Goal: Complete application form

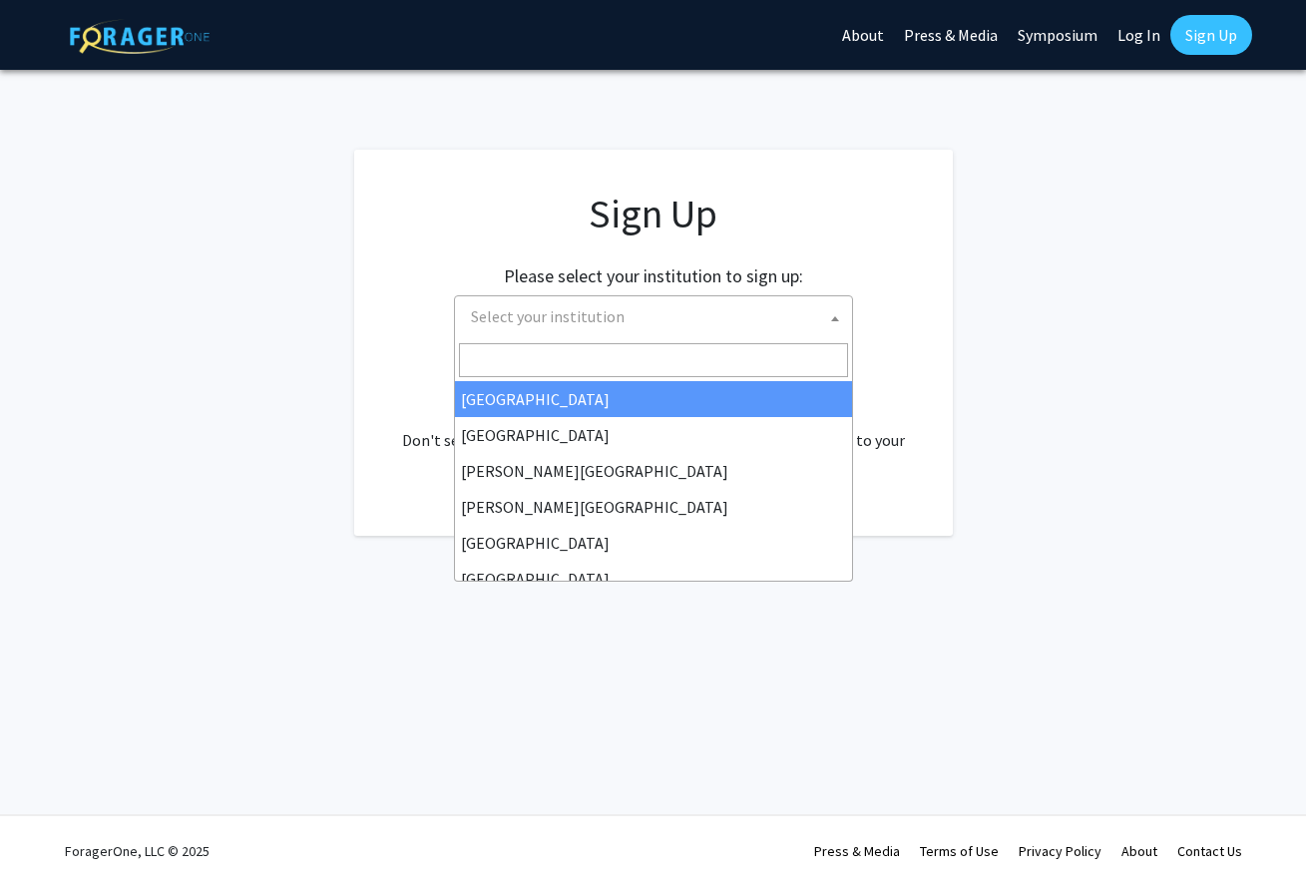
click at [697, 324] on span "Select your institution" at bounding box center [657, 316] width 389 height 41
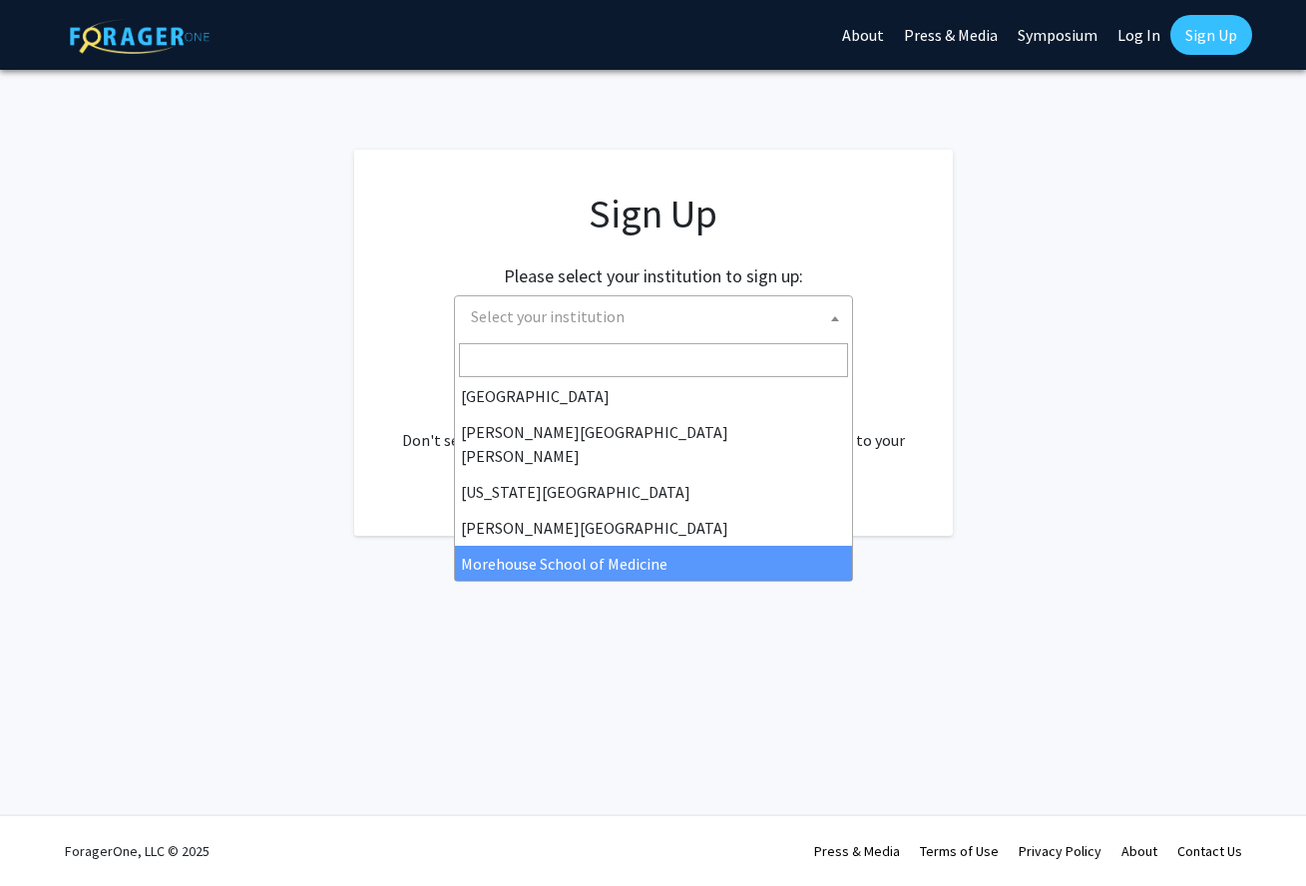
scroll to position [351, 0]
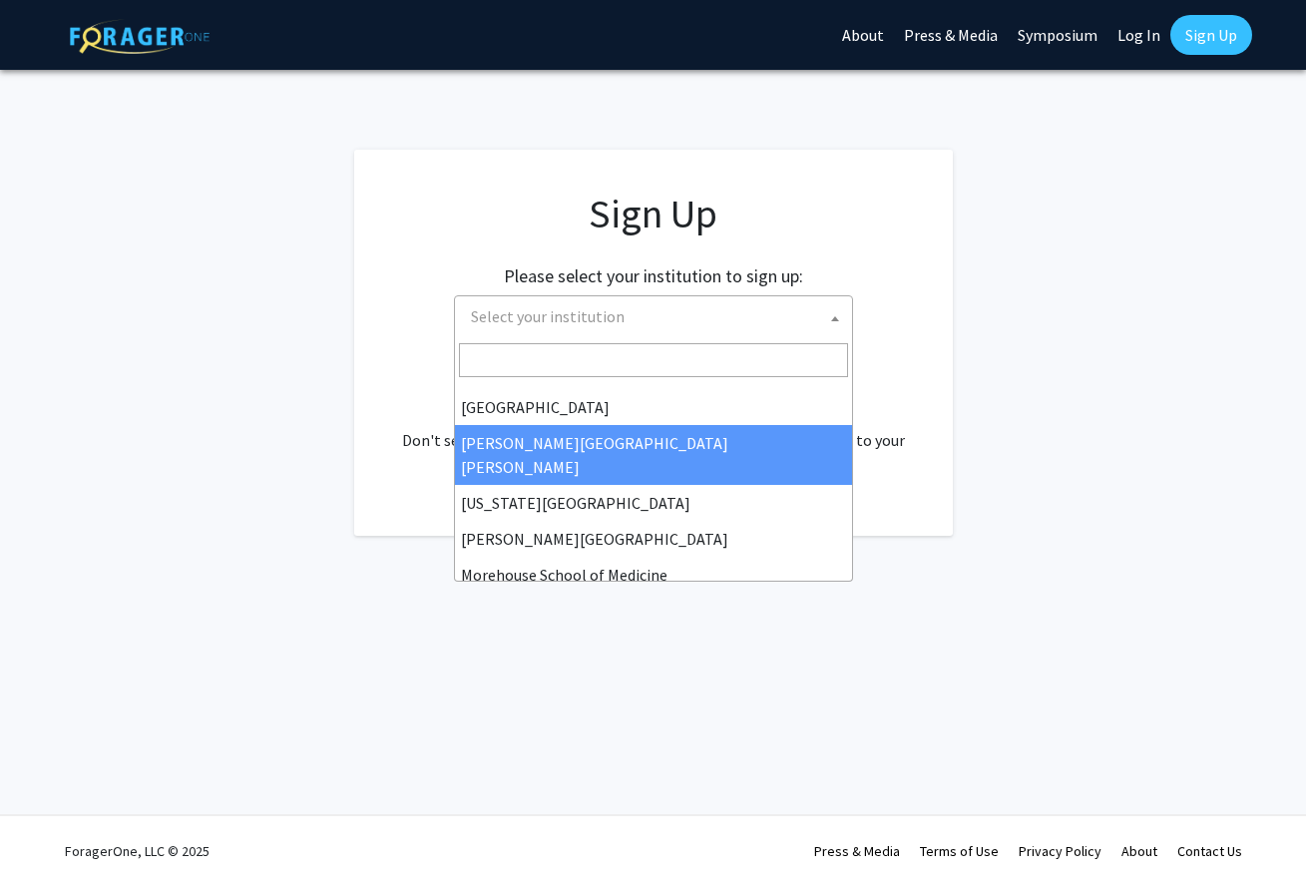
select select "1"
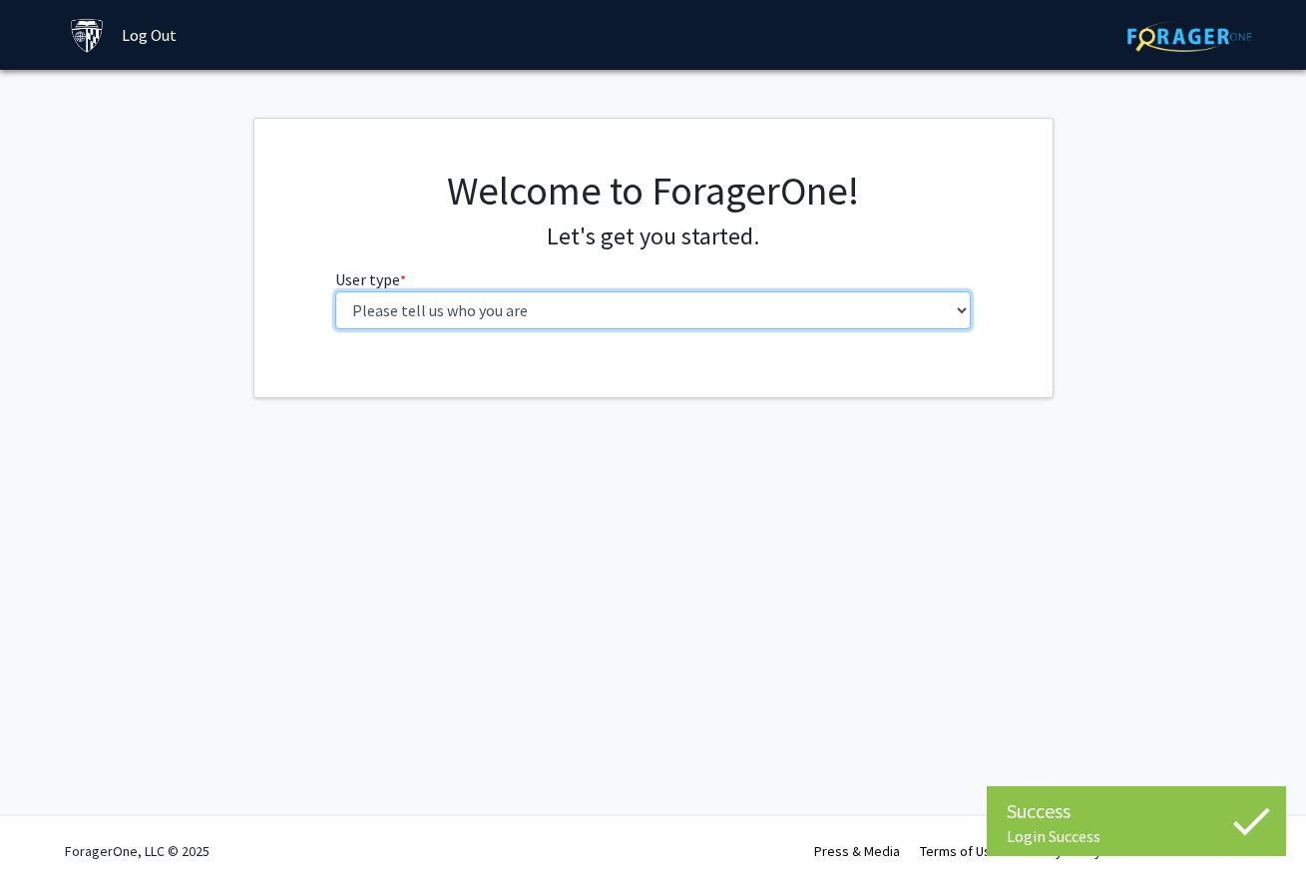
select select "2: masters"
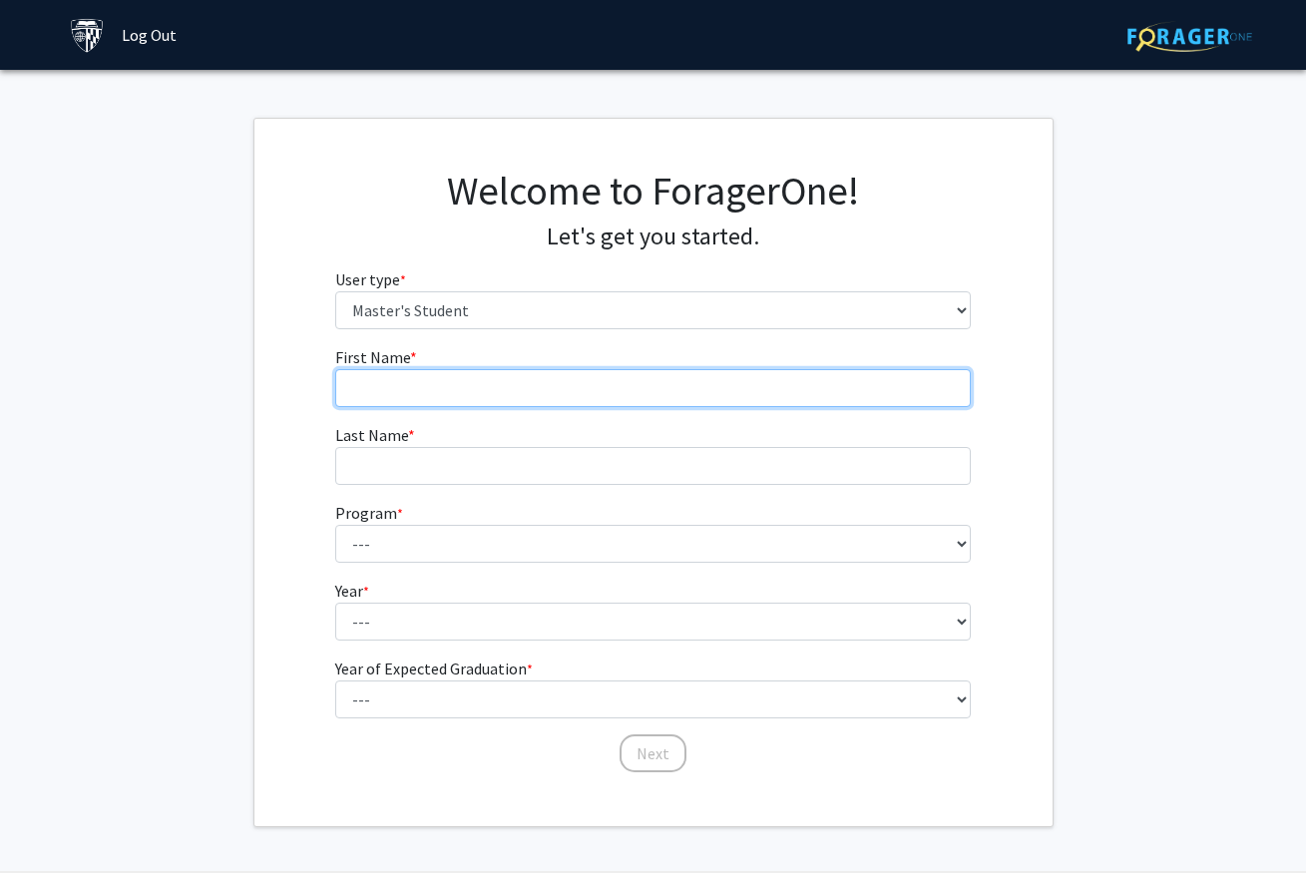
click at [752, 381] on input "First Name * required" at bounding box center [653, 388] width 636 height 38
type input "Lauren"
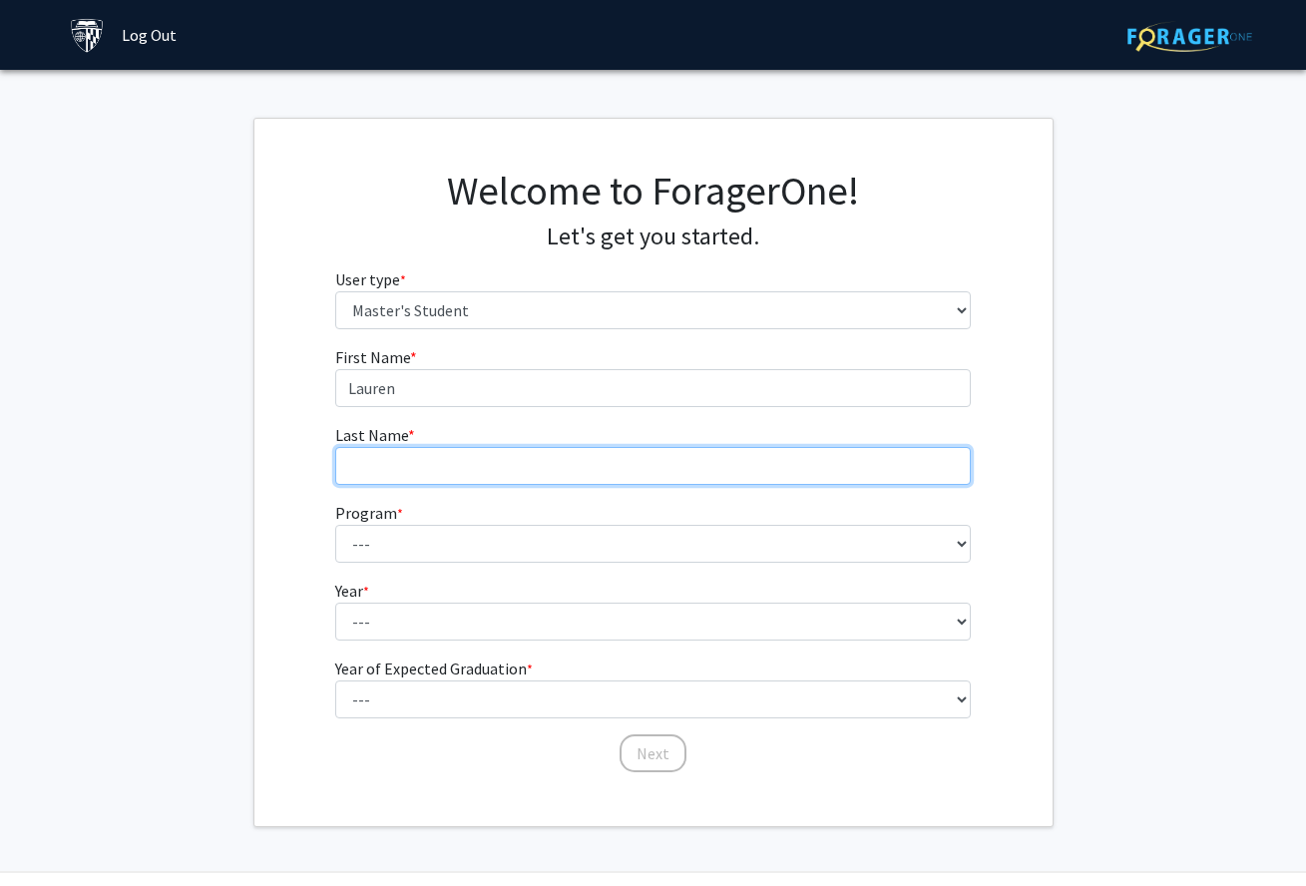
click at [718, 475] on input "Last Name * required" at bounding box center [653, 466] width 636 height 38
type input "Link"
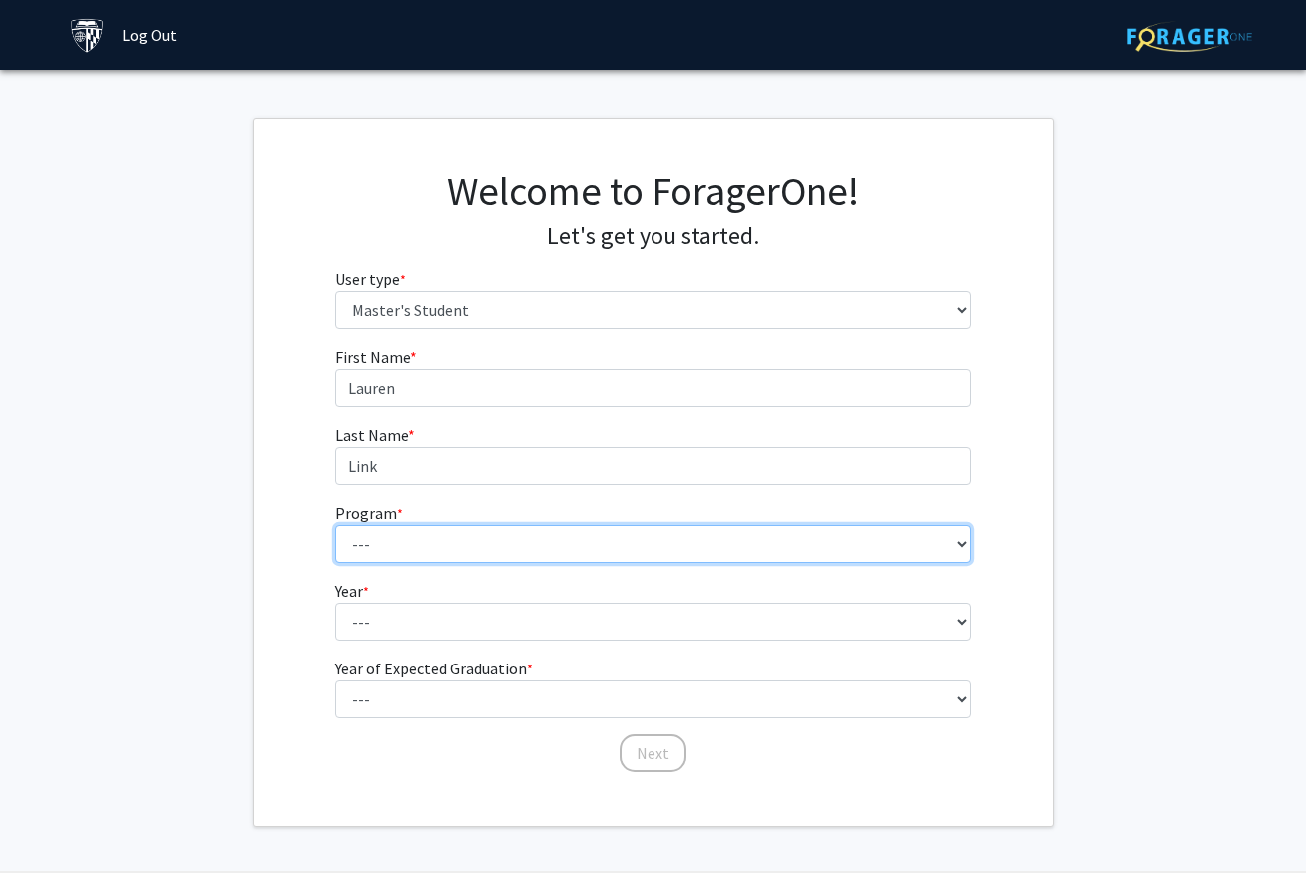
select select "73: 61"
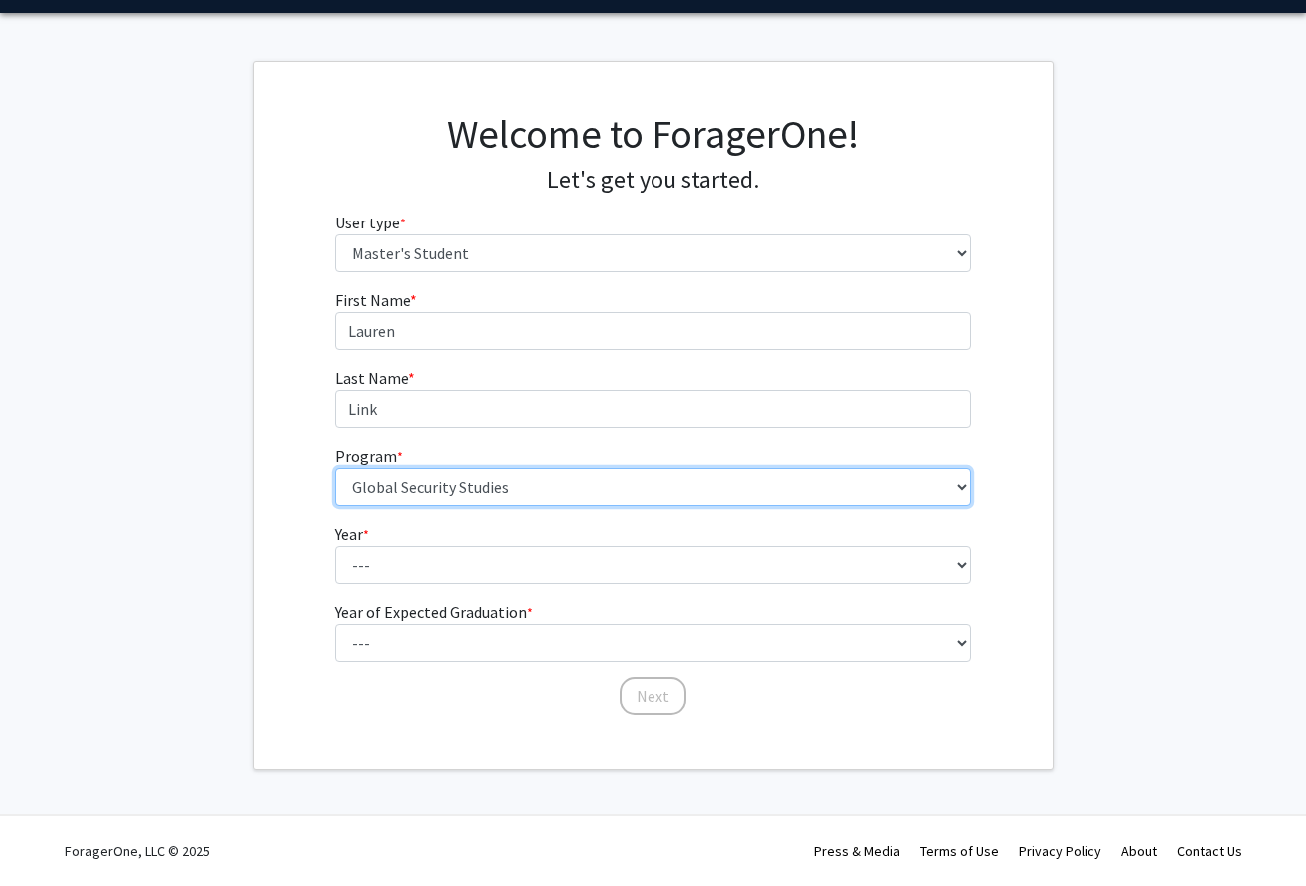
scroll to position [56, 0]
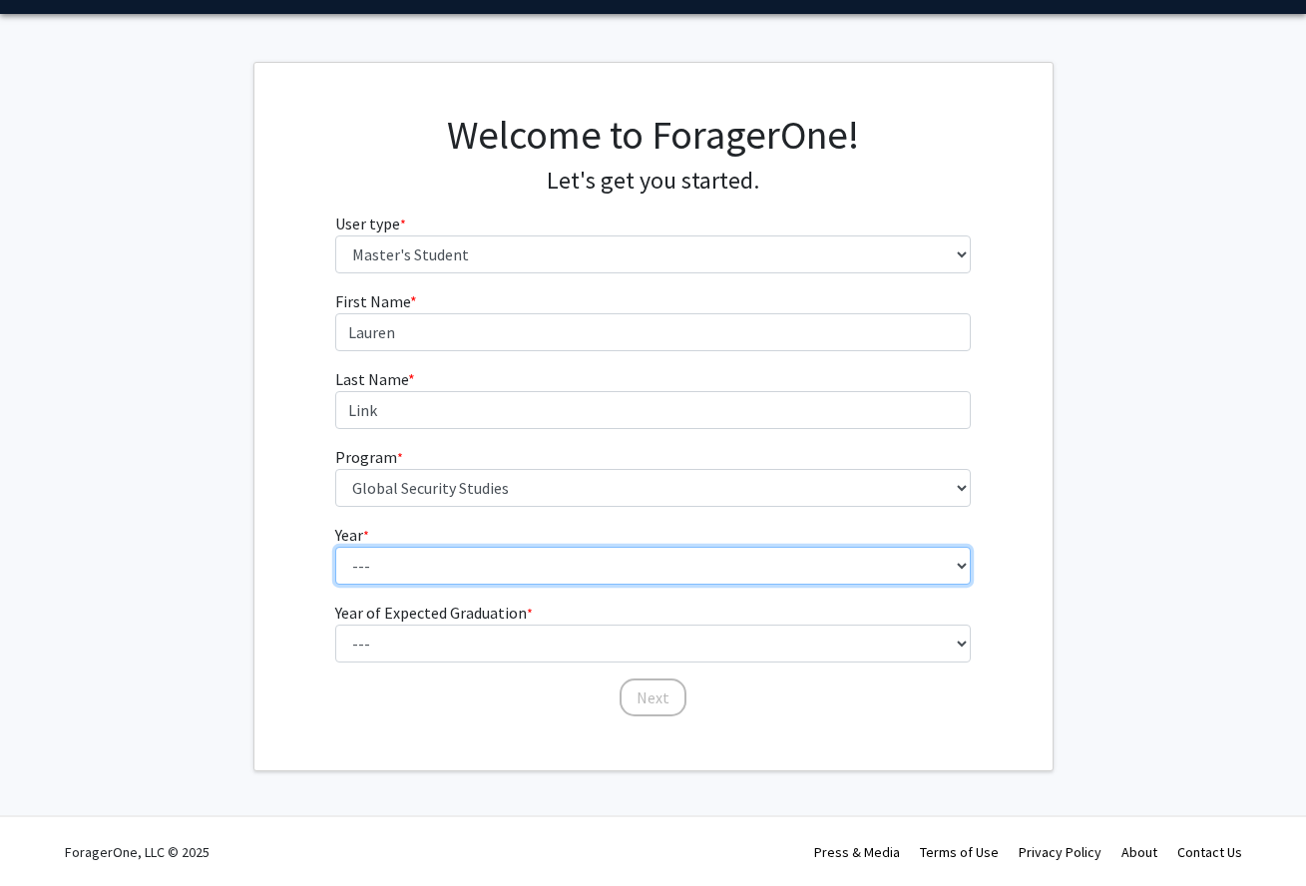
select select "1: first_year"
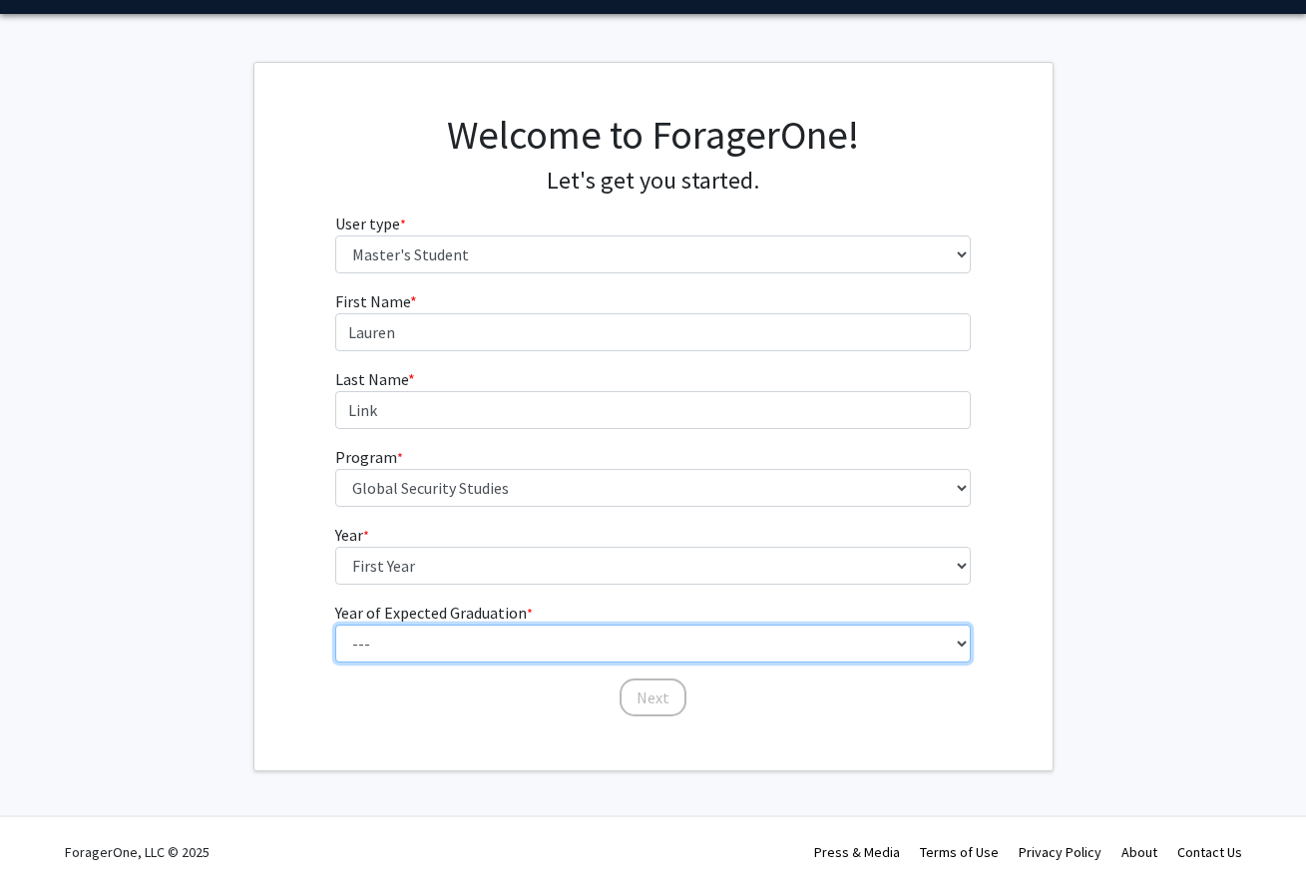
select select "3: 2027"
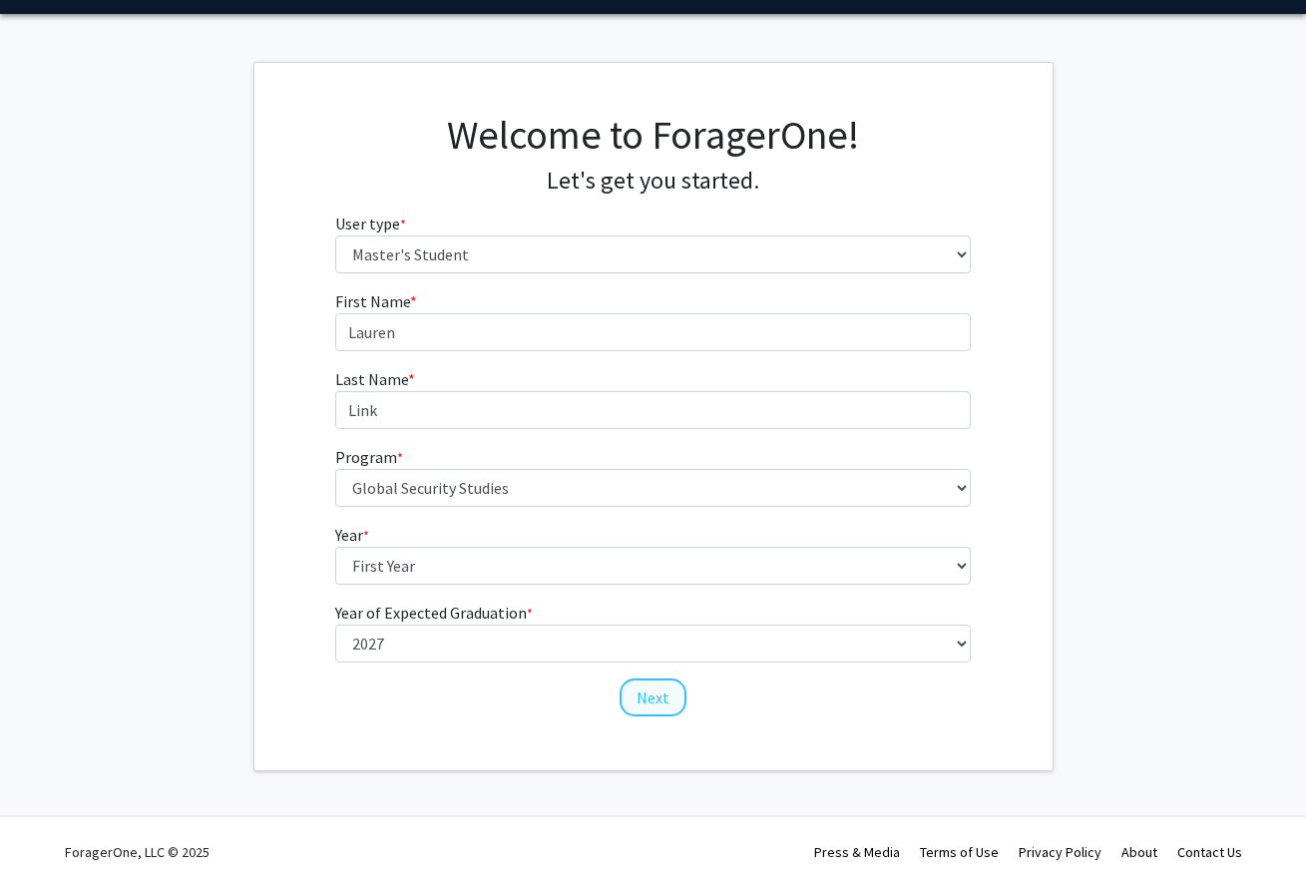
click at [649, 699] on button "Next" at bounding box center [653, 697] width 67 height 38
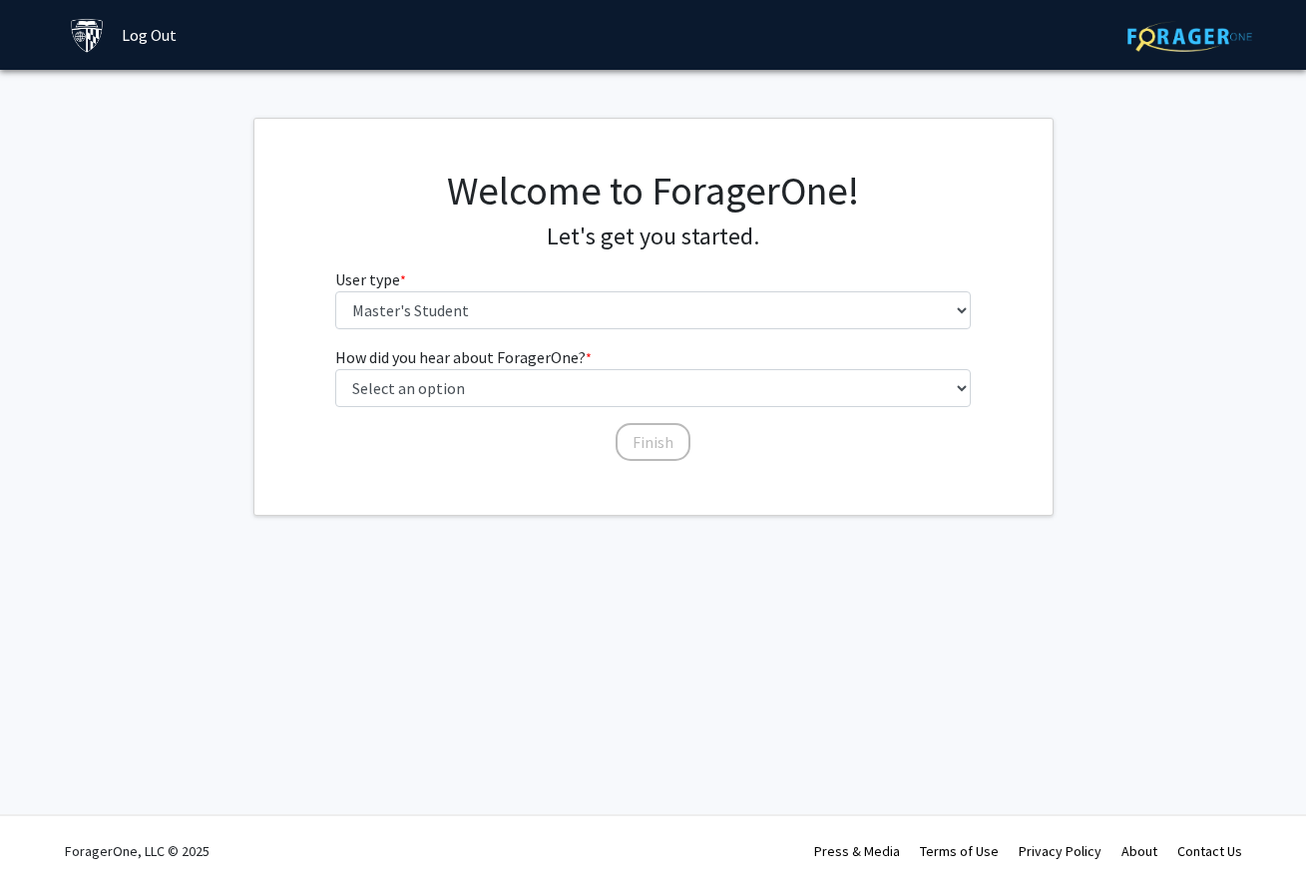
scroll to position [0, 0]
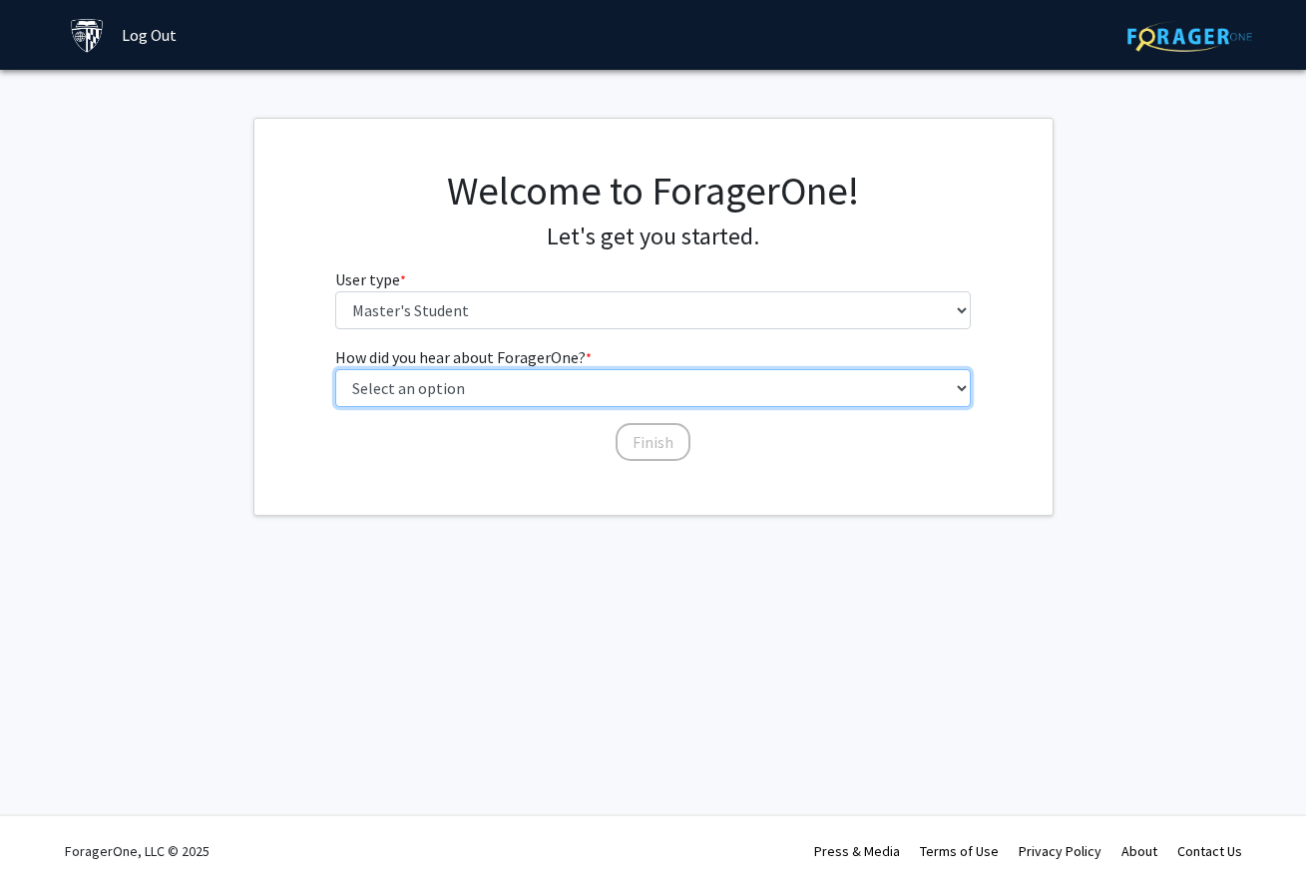
select select "3: university_website"
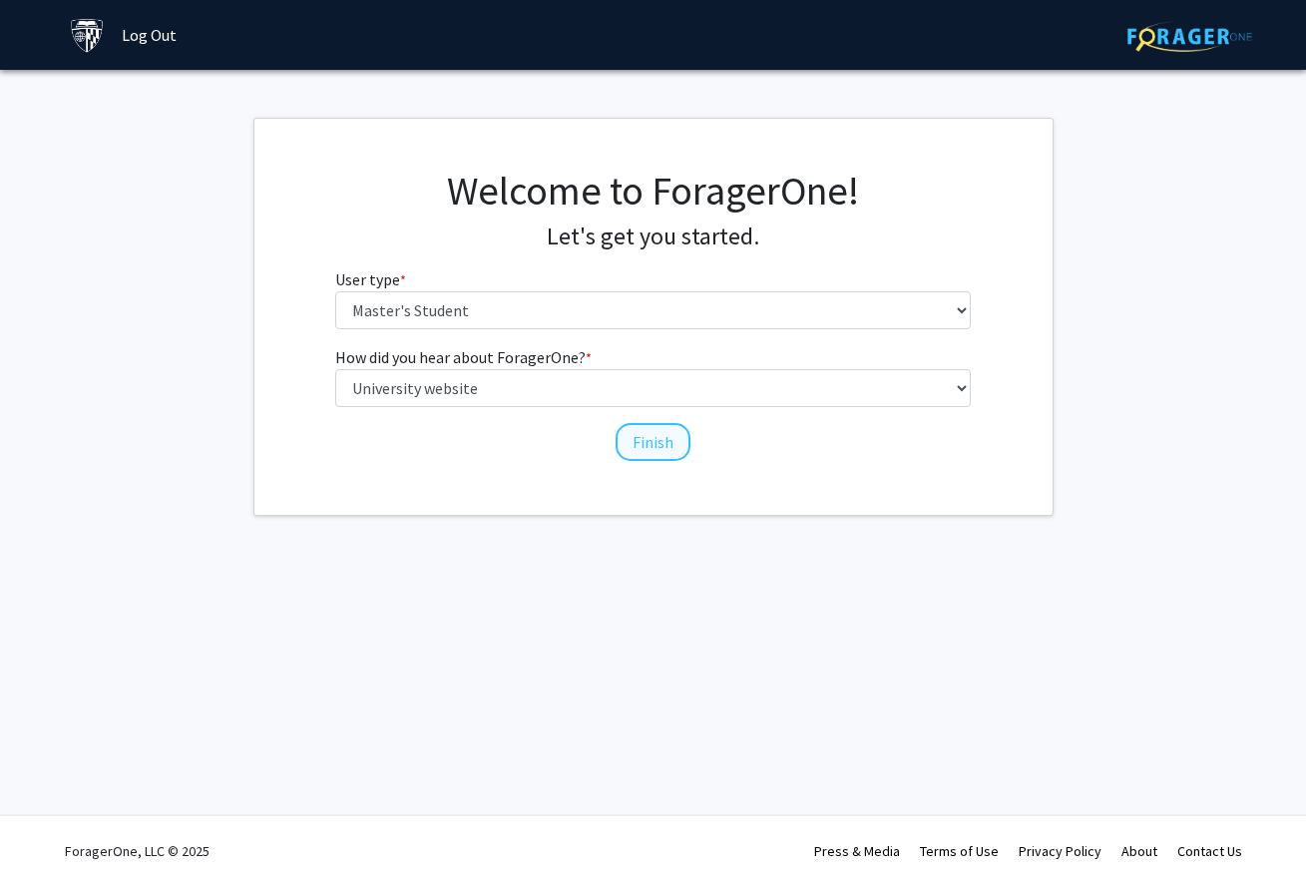
click at [631, 432] on button "Finish" at bounding box center [653, 442] width 75 height 38
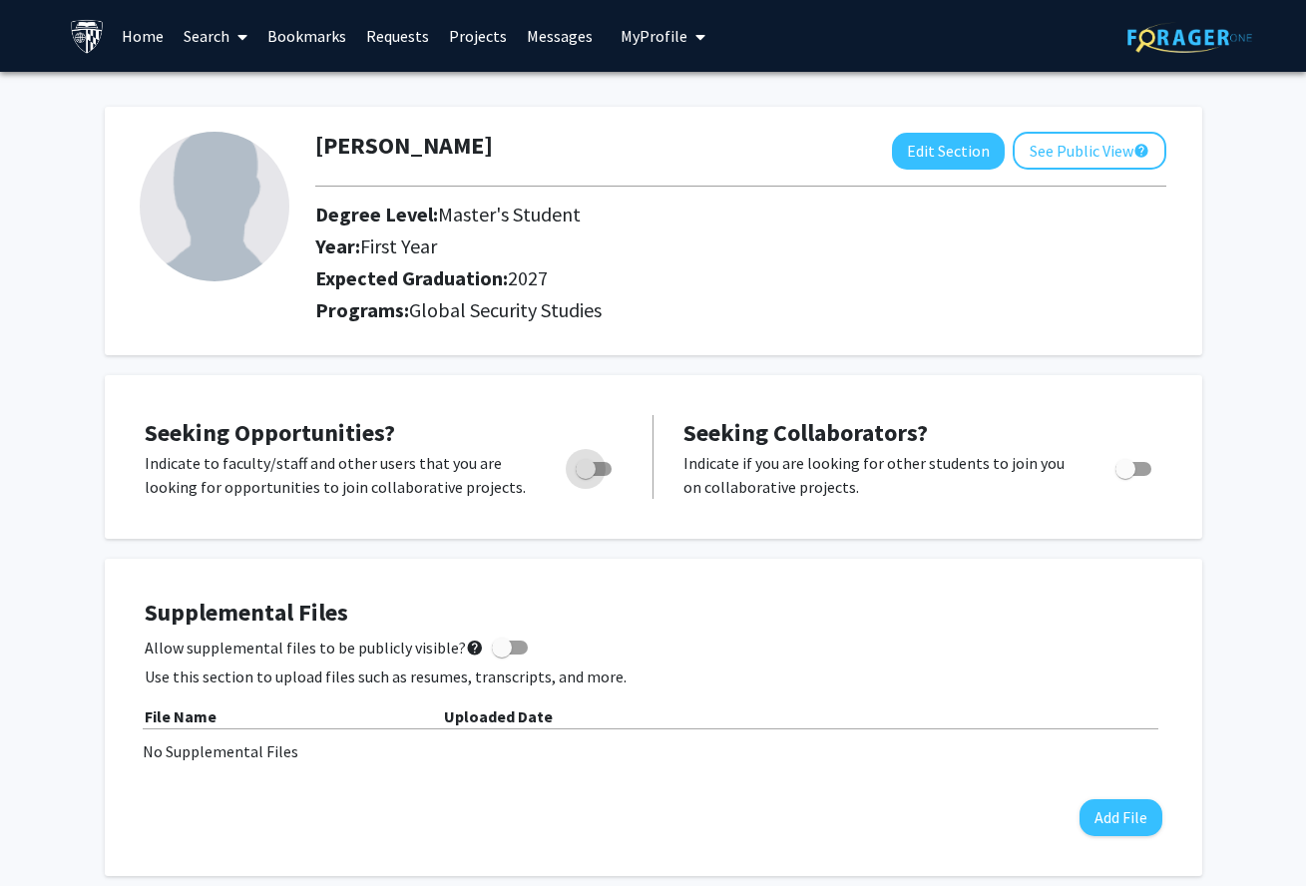
click at [595, 472] on span "Toggle" at bounding box center [586, 469] width 20 height 20
click at [586, 476] on input "Are you actively seeking opportunities?" at bounding box center [585, 476] width 1 height 1
checkbox input "true"
click at [241, 182] on img at bounding box center [215, 207] width 150 height 150
